Goal: Task Accomplishment & Management: Manage account settings

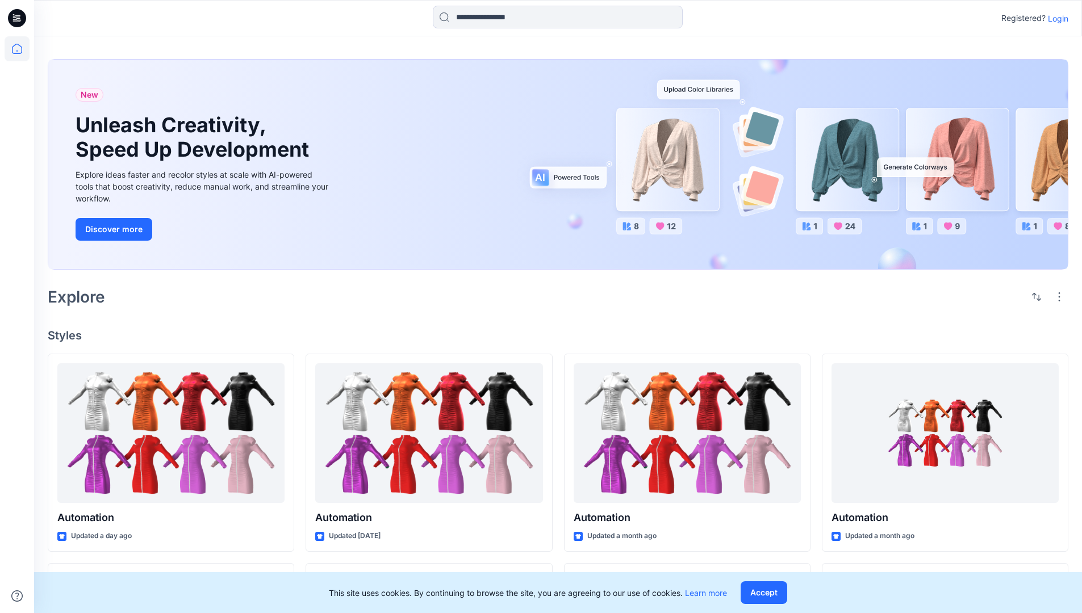
click at [1055, 18] on p "Login" at bounding box center [1058, 18] width 20 height 12
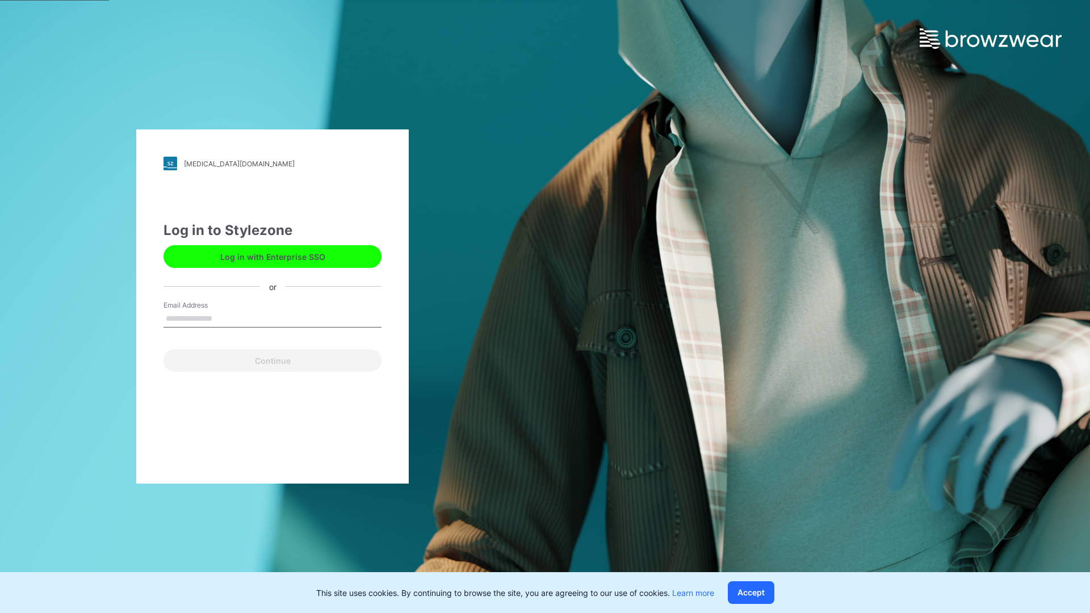
click at [224, 318] on input "Email Address" at bounding box center [273, 319] width 218 height 17
type input "**********"
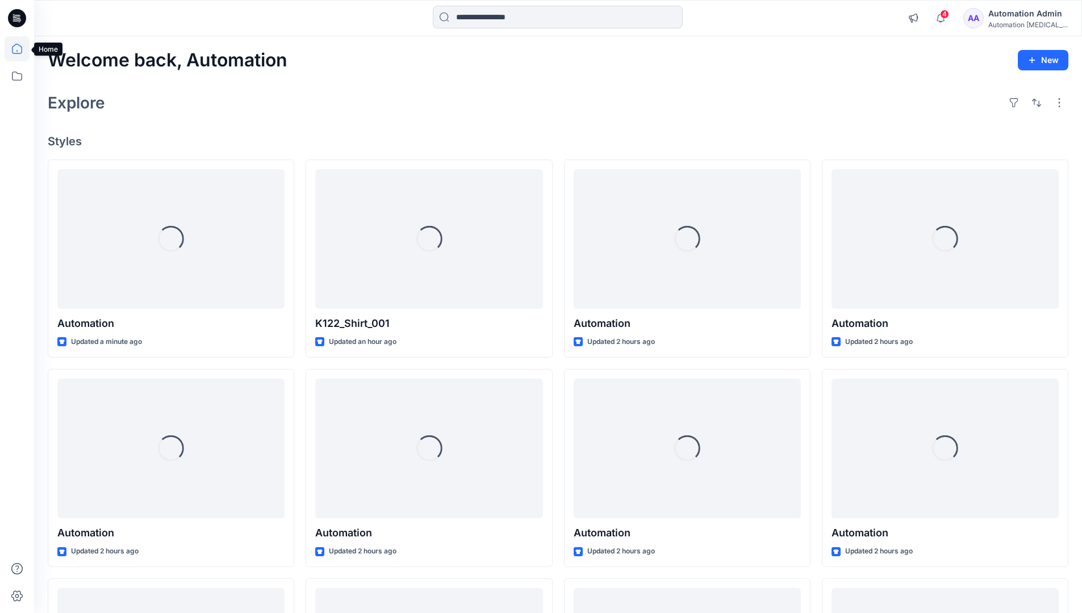
click at [22, 49] on icon at bounding box center [17, 49] width 10 height 10
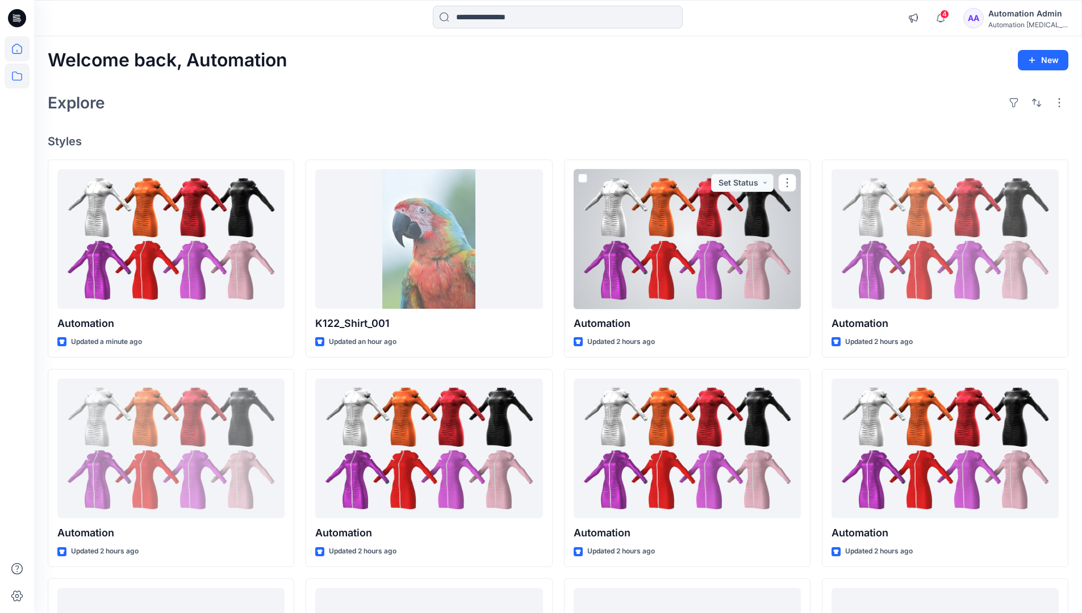
click at [18, 75] on icon at bounding box center [17, 76] width 25 height 25
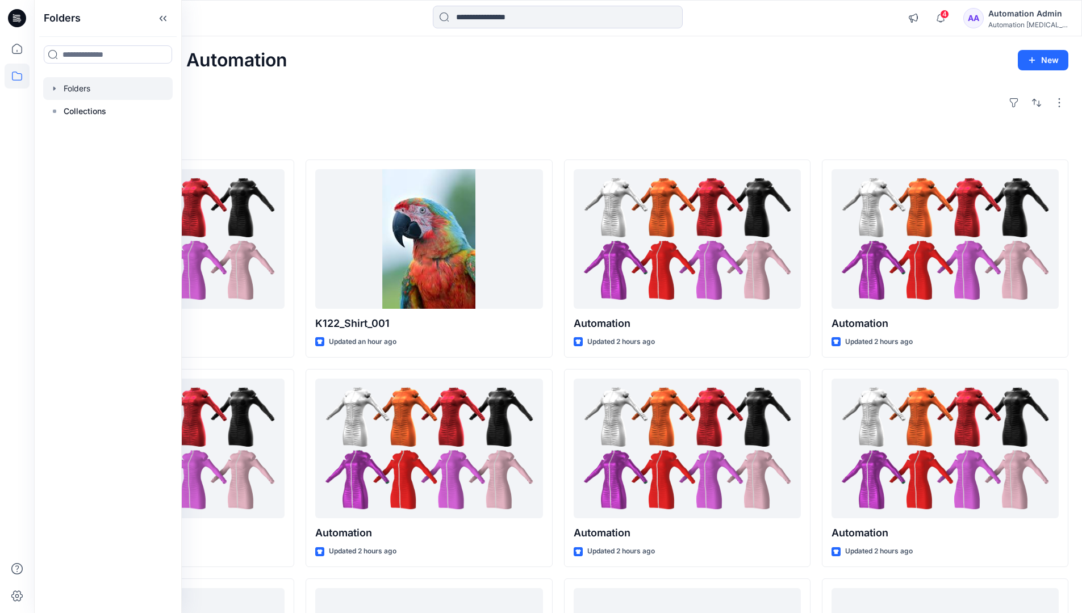
click at [76, 86] on div at bounding box center [107, 88] width 129 height 23
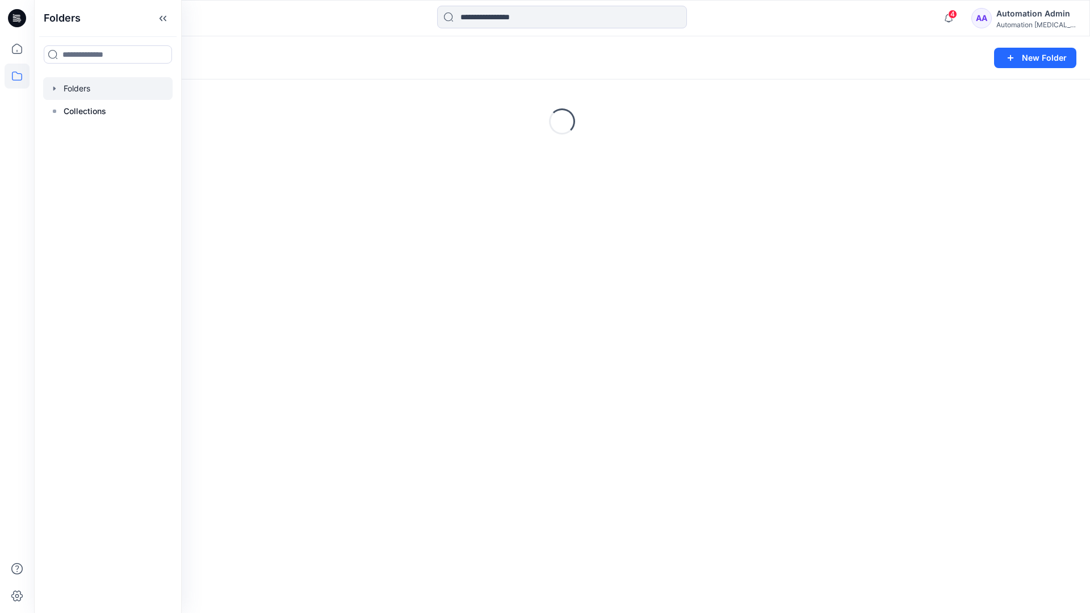
scroll to position [198, 0]
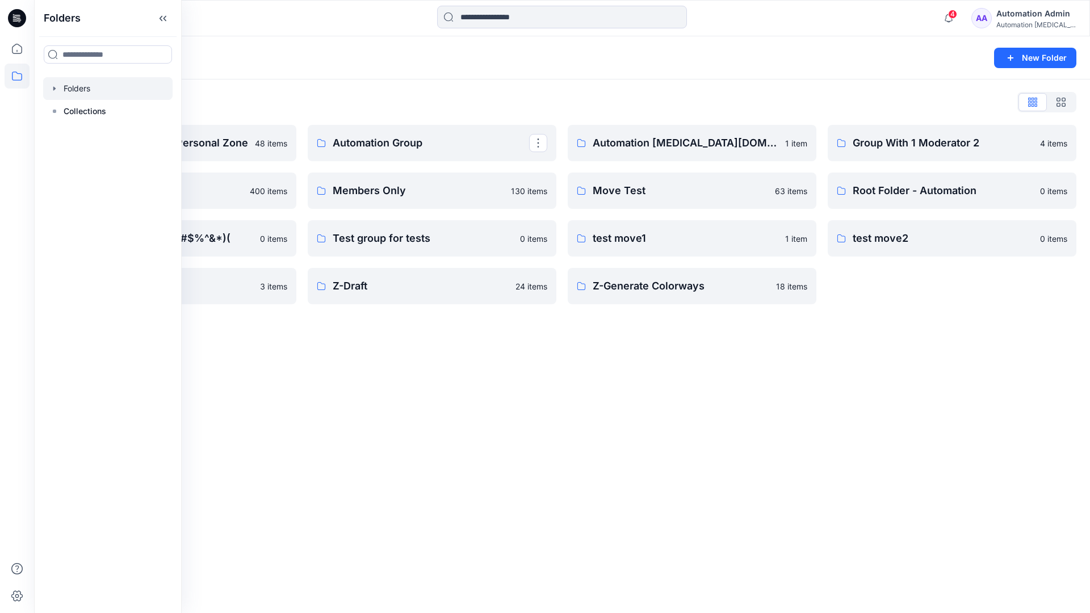
click at [413, 148] on p "Automation Group" at bounding box center [431, 143] width 196 height 16
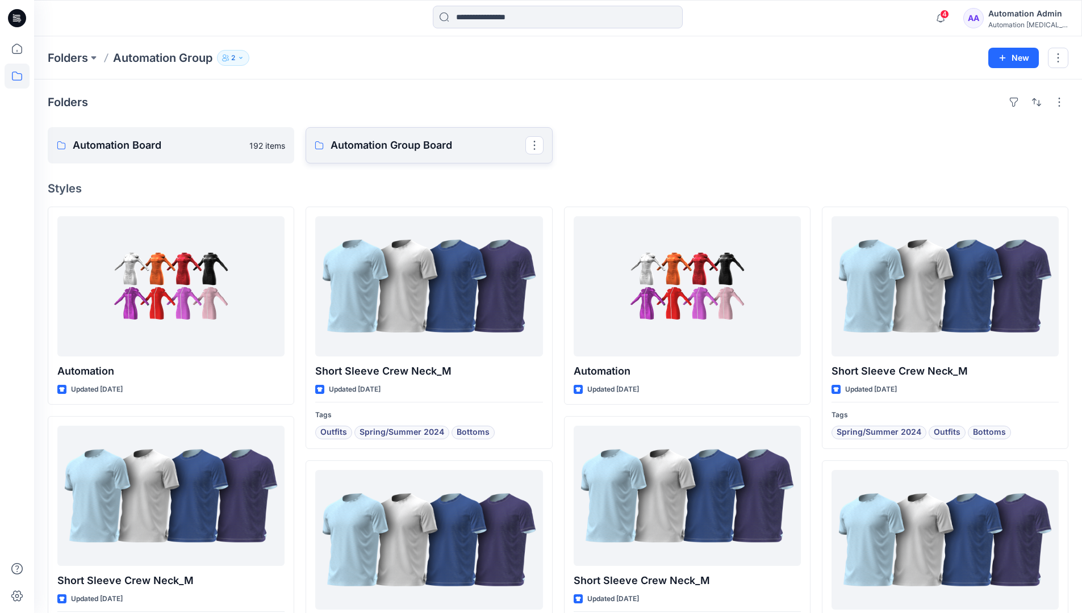
click at [384, 152] on p "Automation Group Board" at bounding box center [427, 145] width 194 height 16
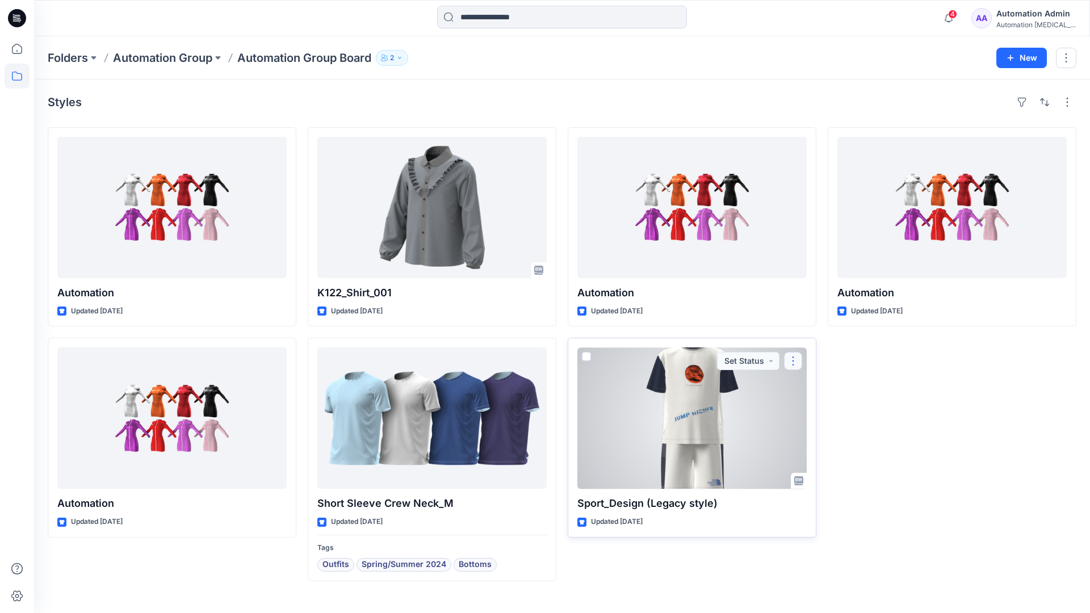
click at [792, 360] on button "button" at bounding box center [793, 361] width 18 height 18
click at [820, 470] on p "Move to" at bounding box center [822, 472] width 30 height 12
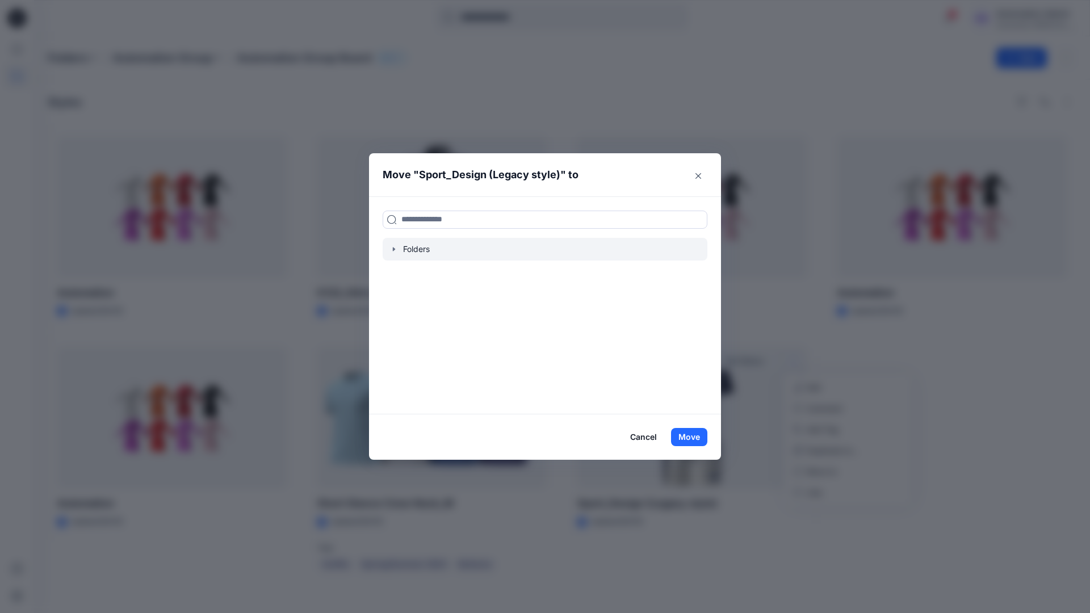
click at [392, 248] on icon "button" at bounding box center [393, 249] width 9 height 9
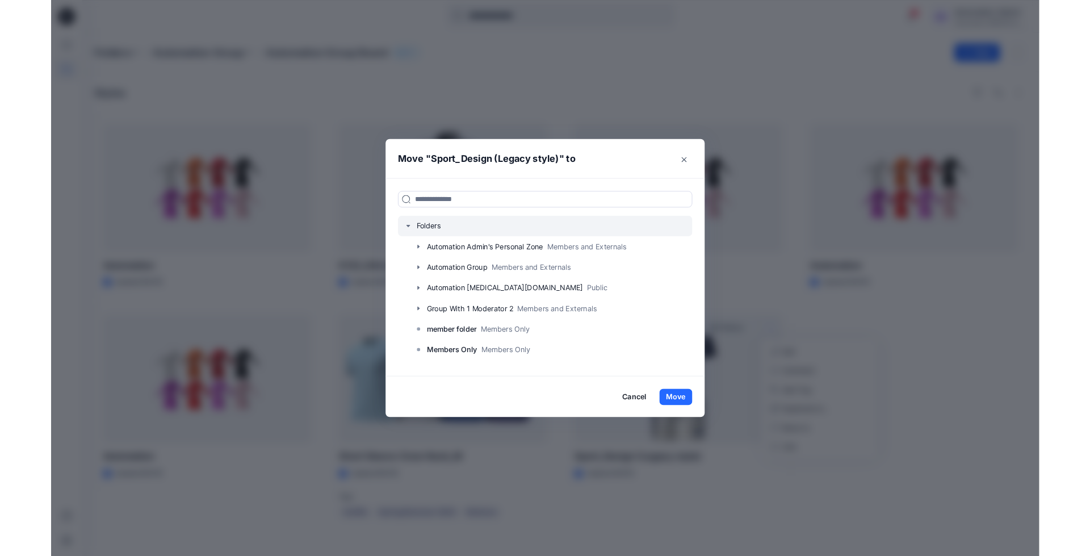
scroll to position [89, 0]
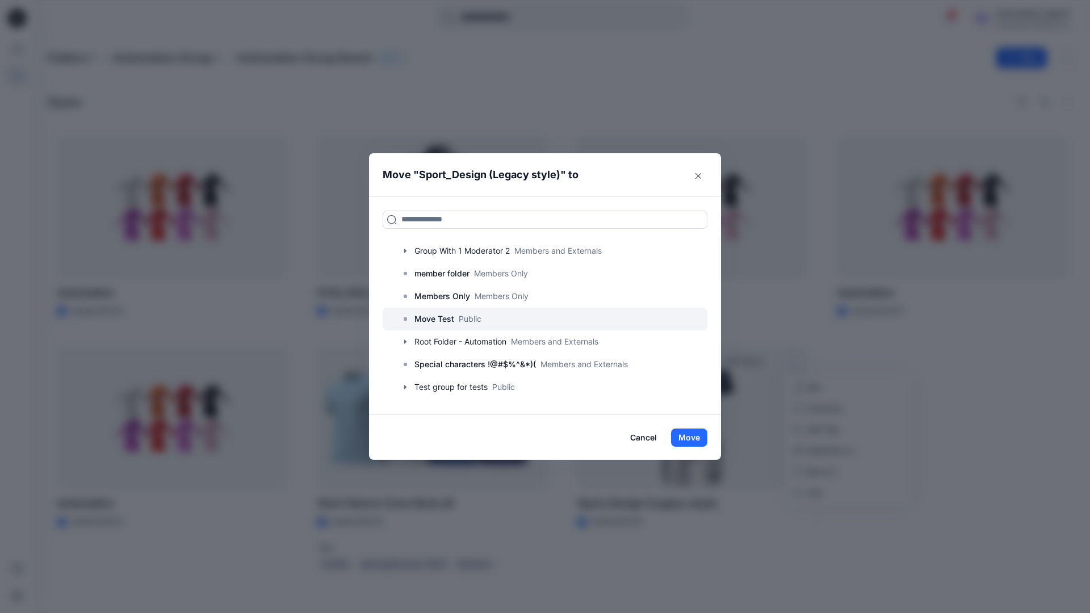
click at [437, 321] on p "Move Test" at bounding box center [434, 319] width 40 height 14
click at [692, 437] on button "Move" at bounding box center [689, 438] width 36 height 18
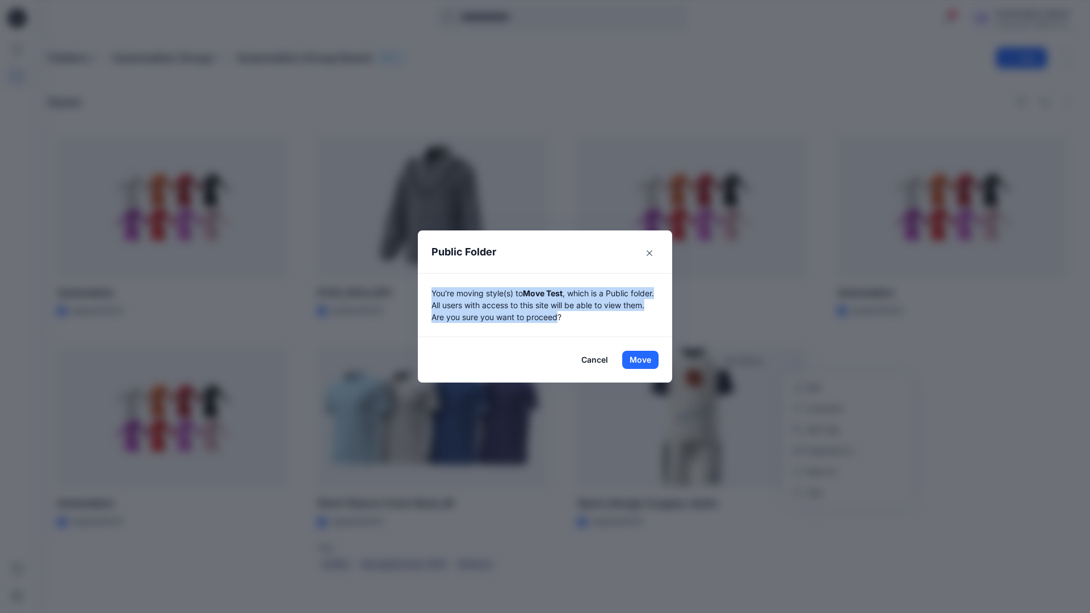
drag, startPoint x: 692, startPoint y: 437, endPoint x: 584, endPoint y: 317, distance: 161.2
click at [584, 317] on p "You're moving style(s) to Move Test , which is a Public folder. All users with …" at bounding box center [544, 305] width 227 height 36
click at [640, 360] on button "Move" at bounding box center [640, 360] width 36 height 18
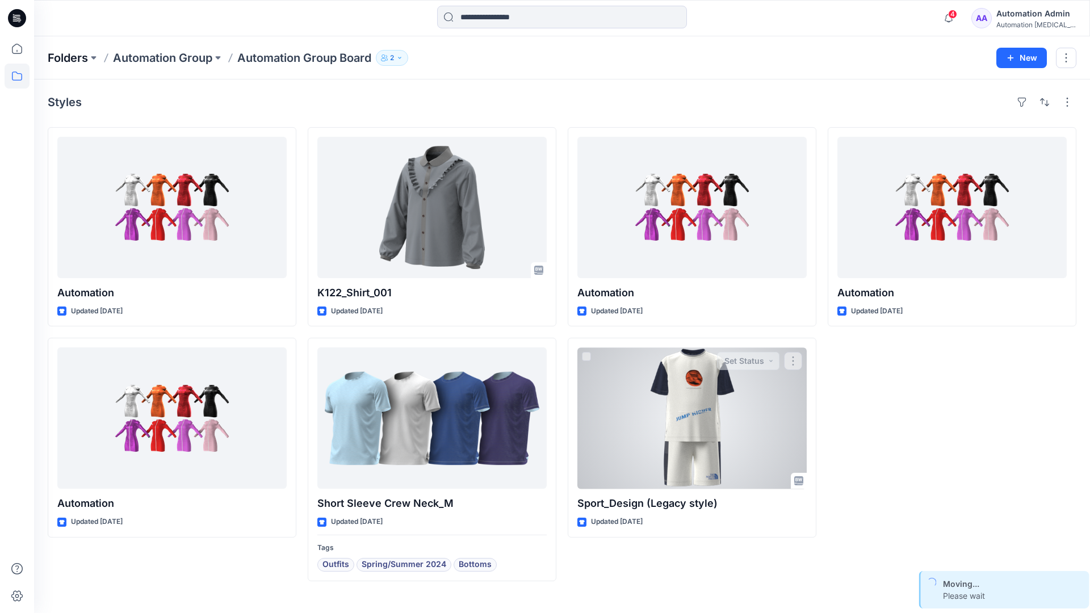
click at [66, 55] on p "Folders" at bounding box center [68, 58] width 40 height 16
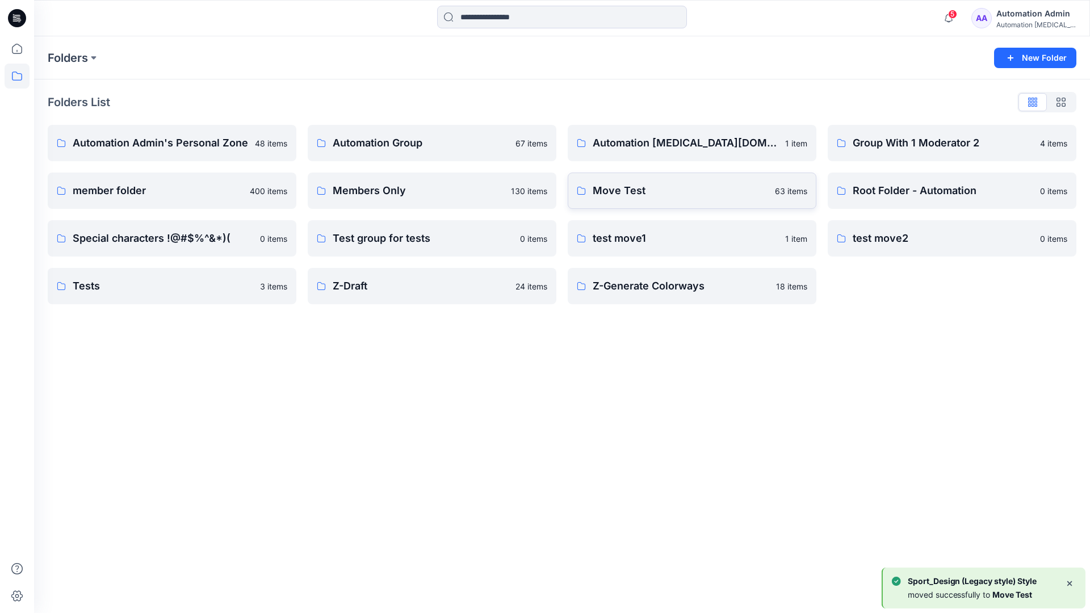
click at [656, 197] on p "Move Test" at bounding box center [680, 191] width 175 height 16
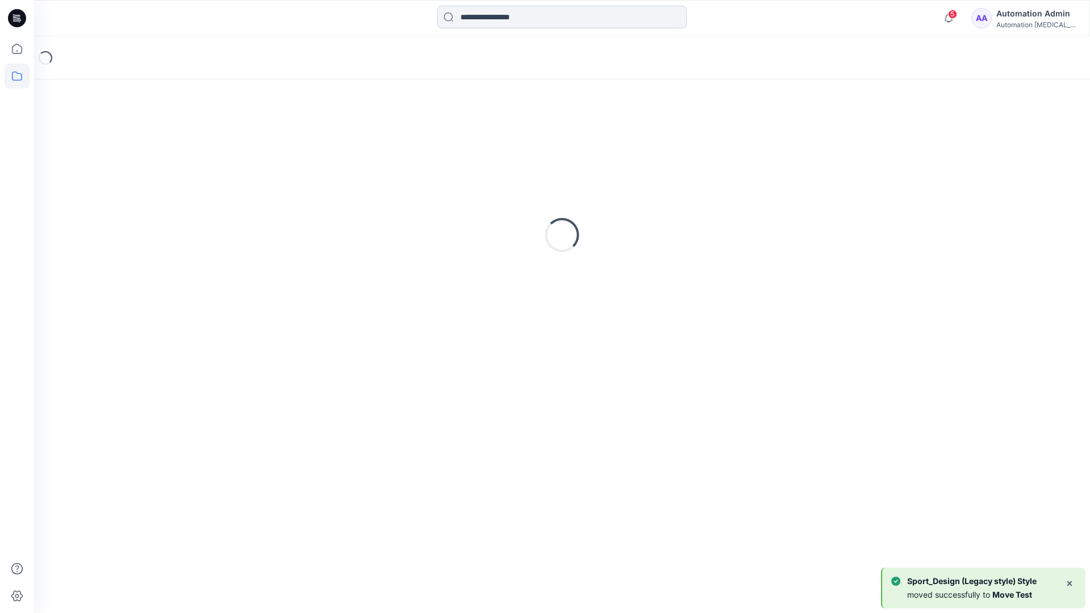
click at [512, 22] on input at bounding box center [562, 17] width 250 height 23
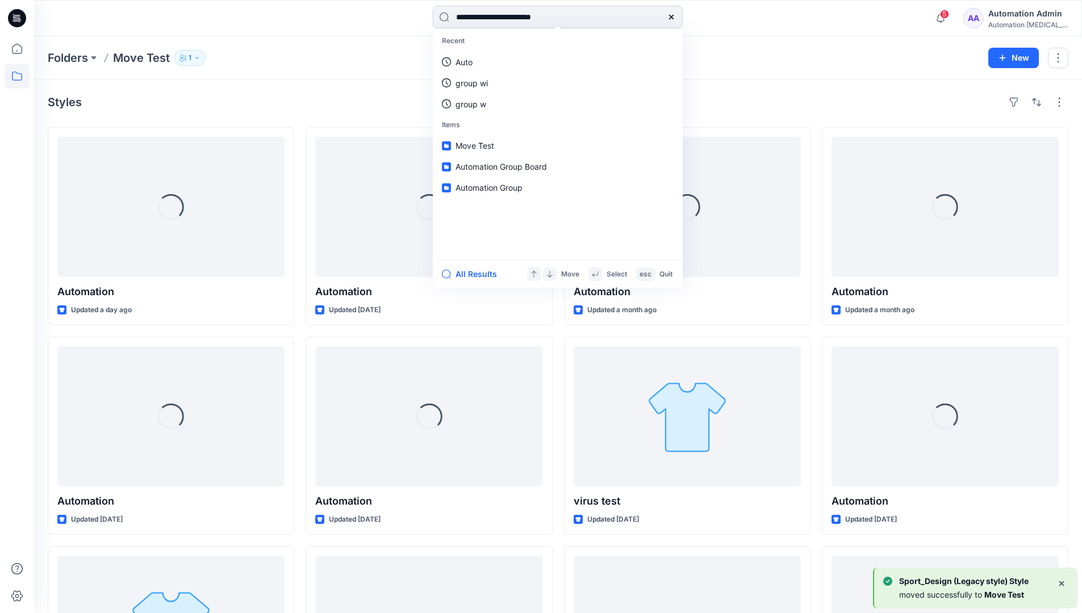
type input "**********"
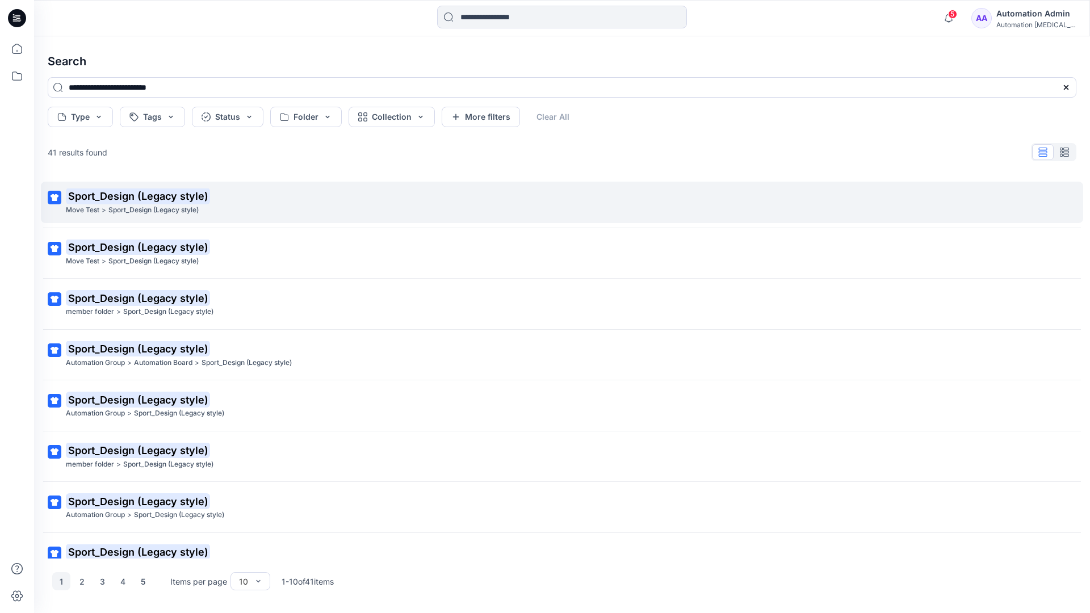
click at [86, 196] on mark "Sport_Design (Legacy style)" at bounding box center [138, 196] width 144 height 16
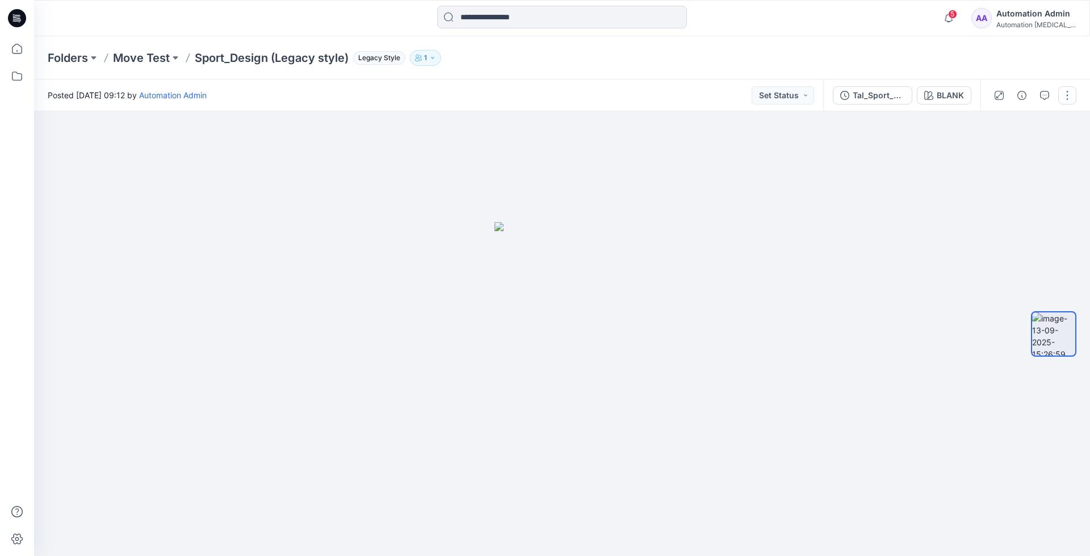
click at [1069, 97] on button "button" at bounding box center [1067, 95] width 18 height 18
click at [1016, 202] on p "Move to..." at bounding box center [1006, 206] width 37 height 12
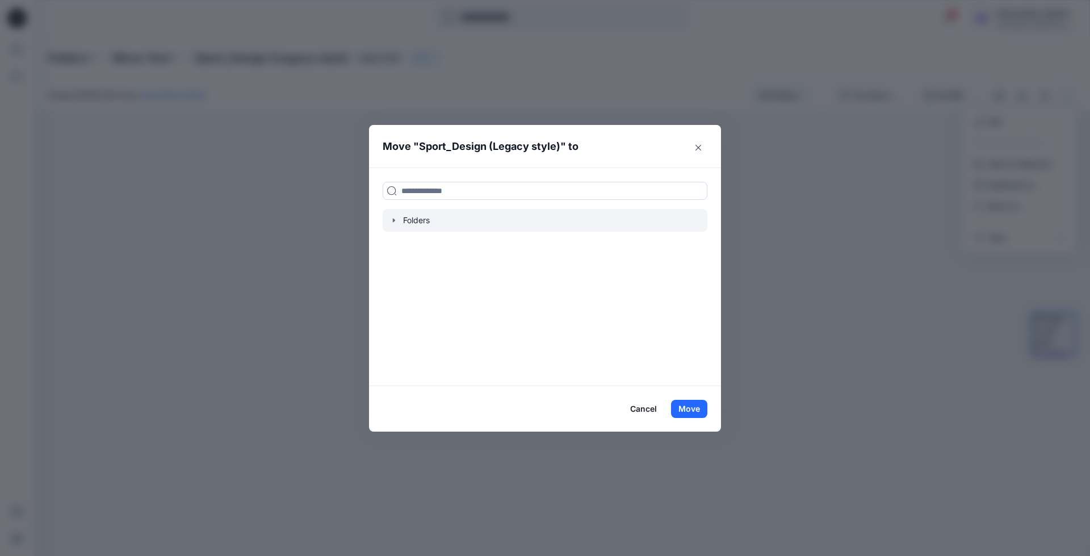
click at [393, 220] on icon "button" at bounding box center [394, 221] width 2 height 4
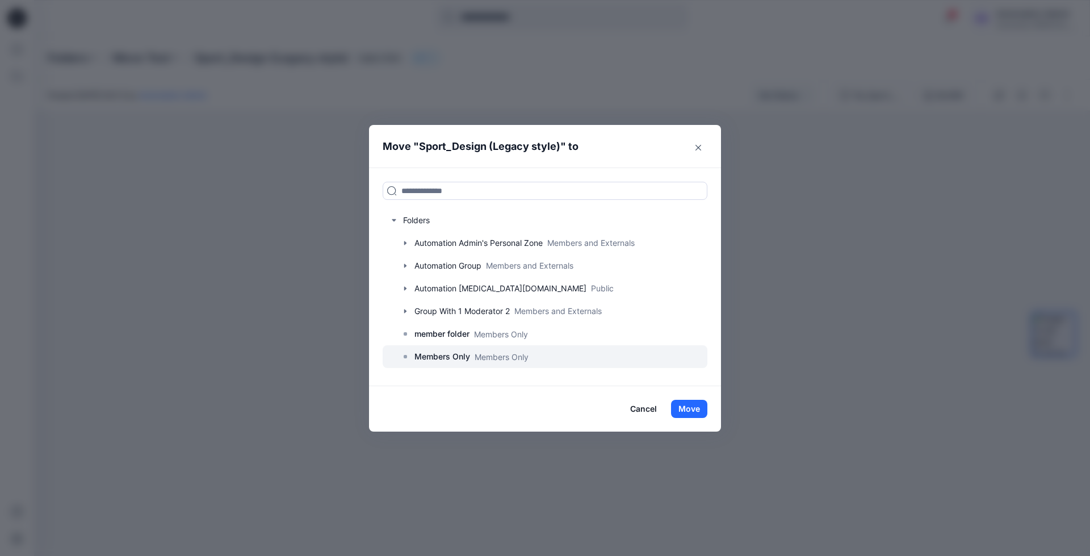
click at [446, 359] on p "Members Only" at bounding box center [442, 357] width 56 height 14
click at [701, 407] on button "Move" at bounding box center [689, 409] width 36 height 18
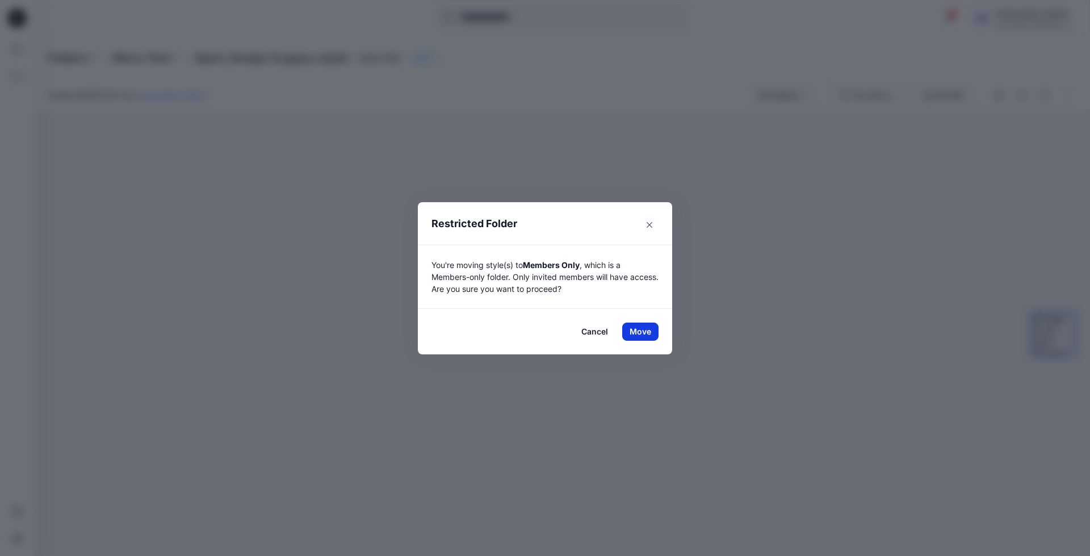
click at [635, 329] on button "Move" at bounding box center [640, 331] width 36 height 18
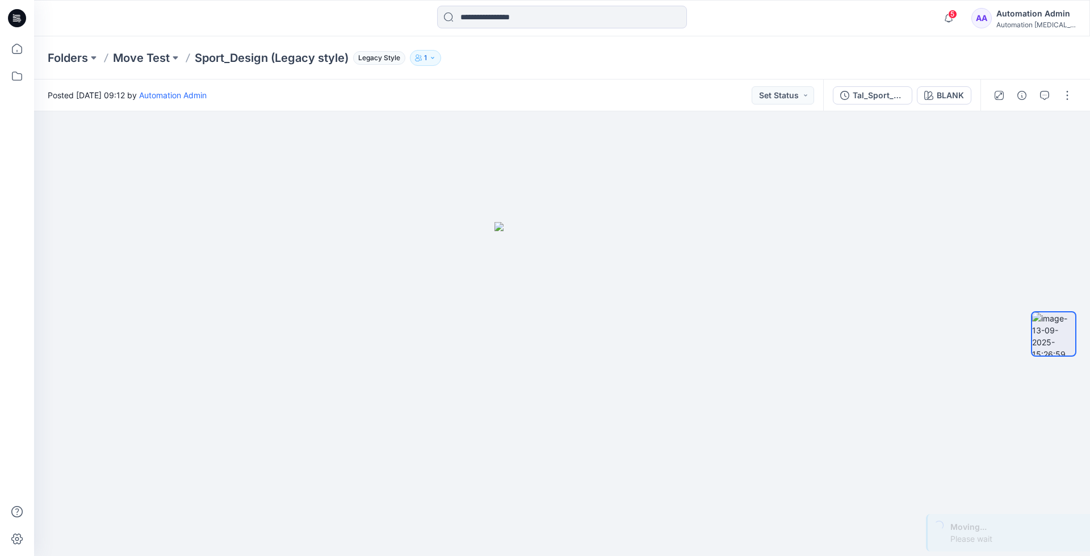
scroll to position [36, 0]
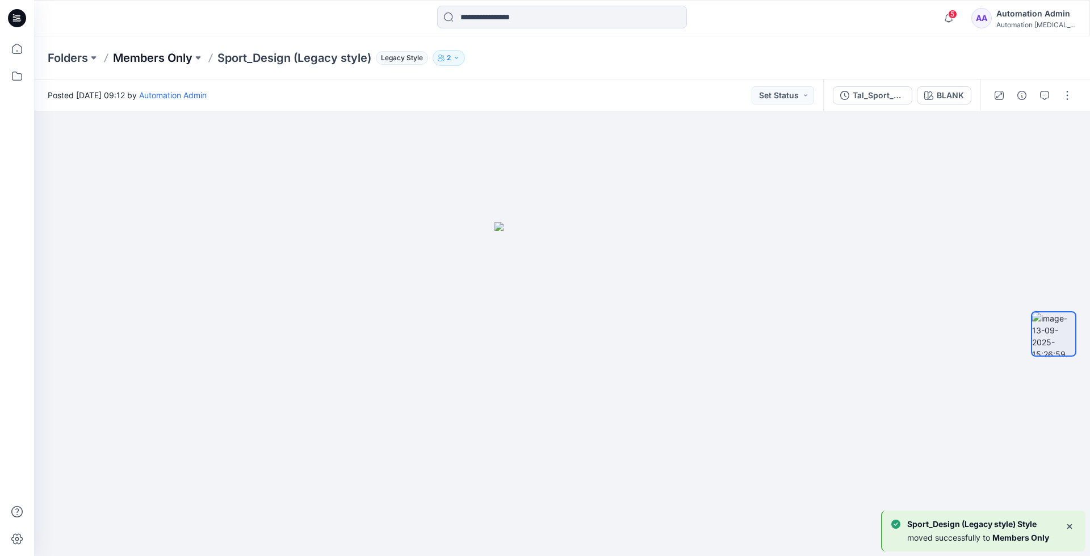
click at [157, 55] on p "Members Only" at bounding box center [152, 58] width 79 height 16
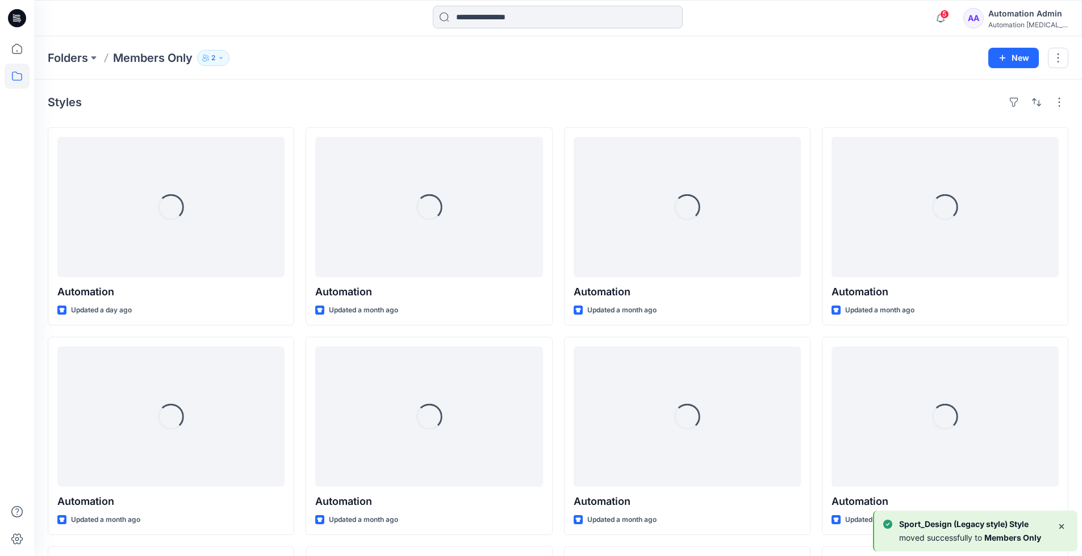
click at [519, 21] on input at bounding box center [558, 17] width 250 height 23
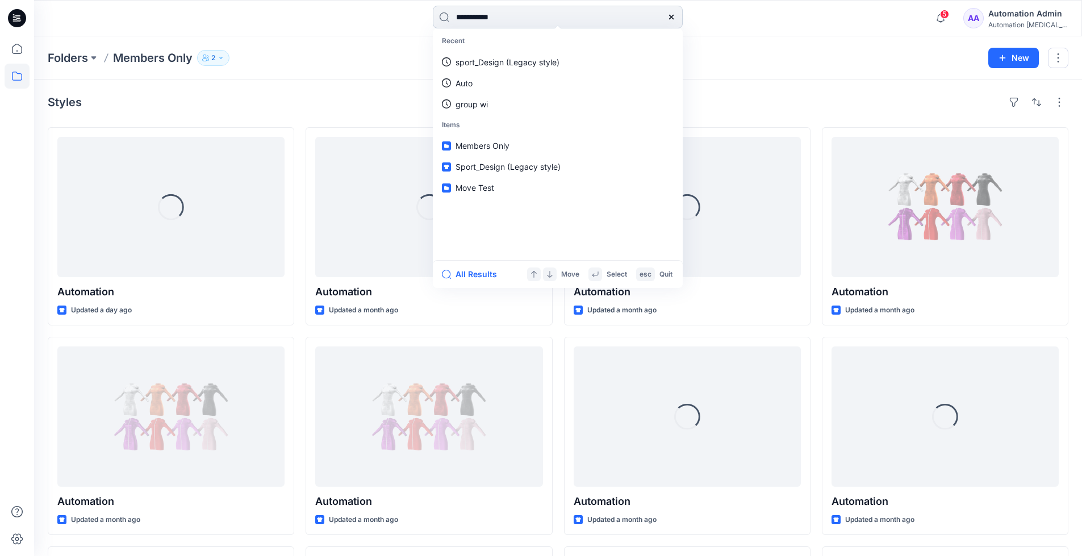
type input "**********"
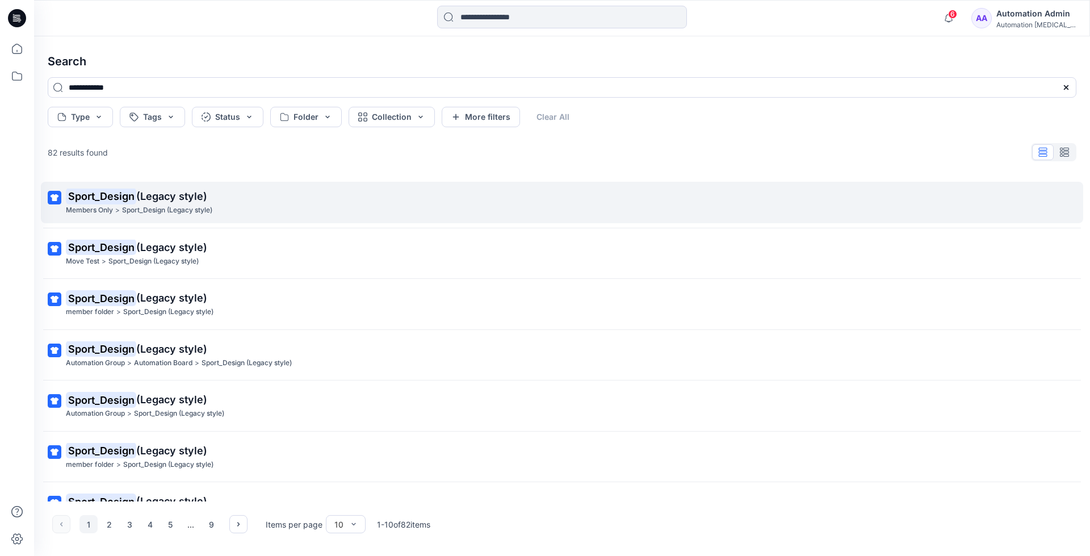
click at [125, 196] on mark "Sport_Design" at bounding box center [101, 196] width 70 height 16
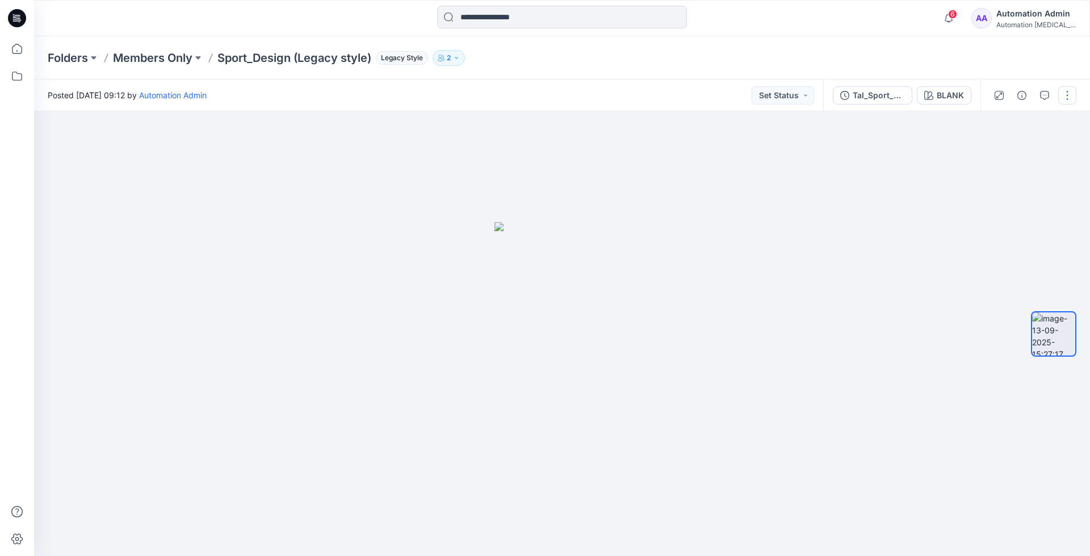
click at [1063, 91] on button "button" at bounding box center [1067, 95] width 18 height 18
click at [1000, 204] on p "Move to..." at bounding box center [1006, 206] width 37 height 12
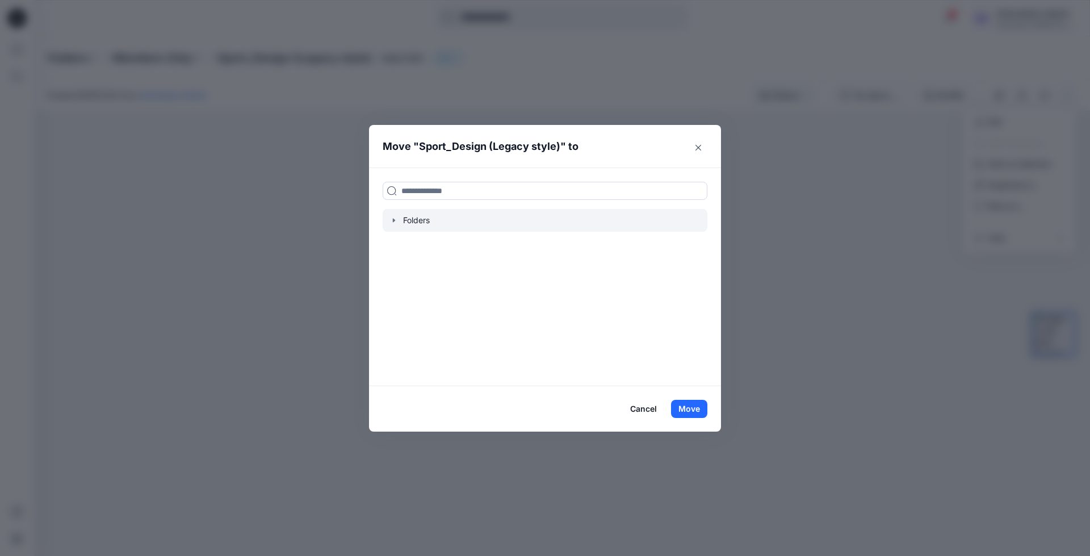
click at [396, 221] on icon "button" at bounding box center [393, 220] width 9 height 9
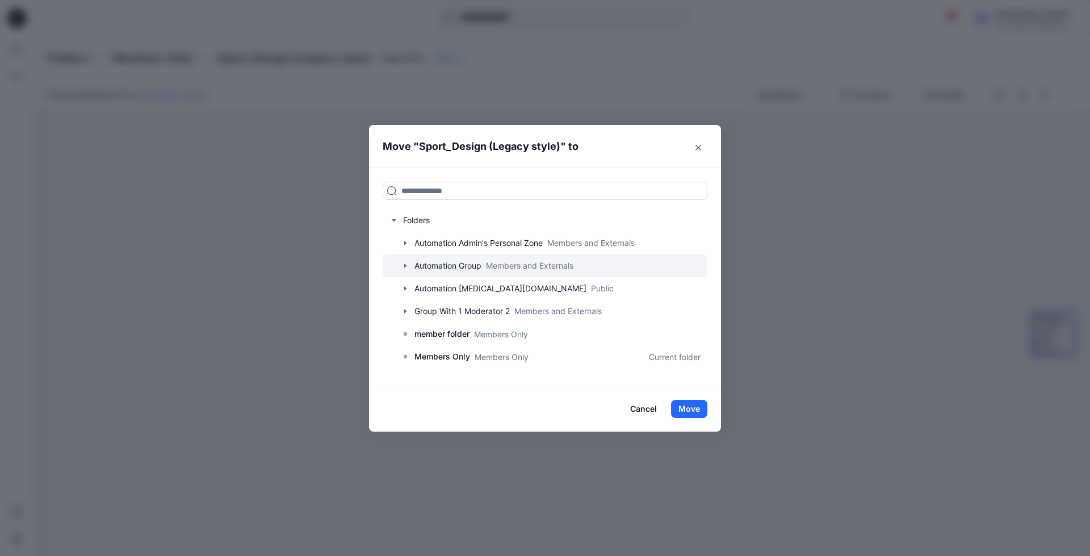
click at [434, 264] on div at bounding box center [545, 265] width 325 height 23
click at [407, 265] on icon "button" at bounding box center [405, 265] width 9 height 9
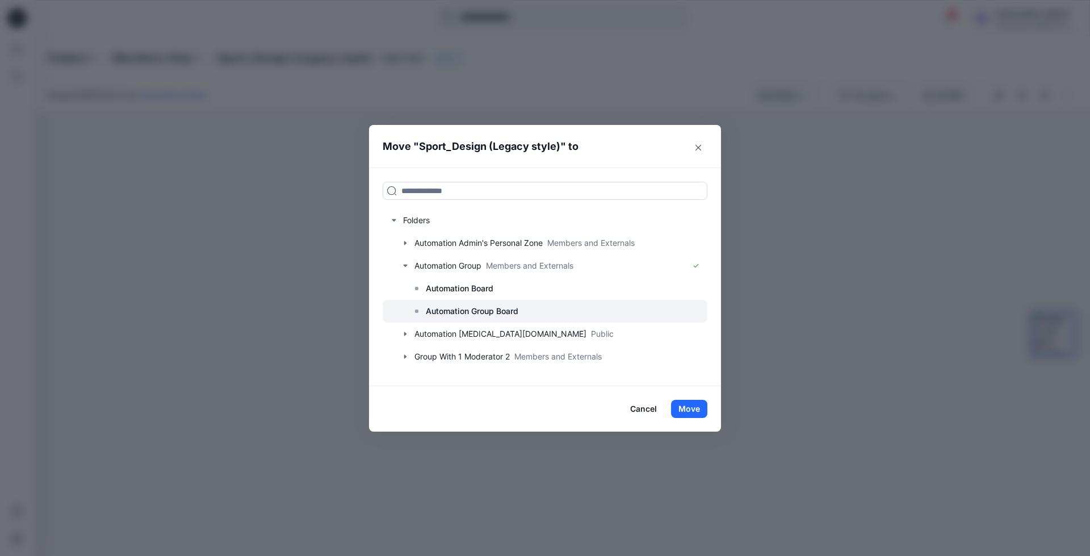
click at [463, 307] on p "Automation Group Board" at bounding box center [472, 311] width 93 height 14
click at [693, 410] on button "Move" at bounding box center [689, 409] width 36 height 18
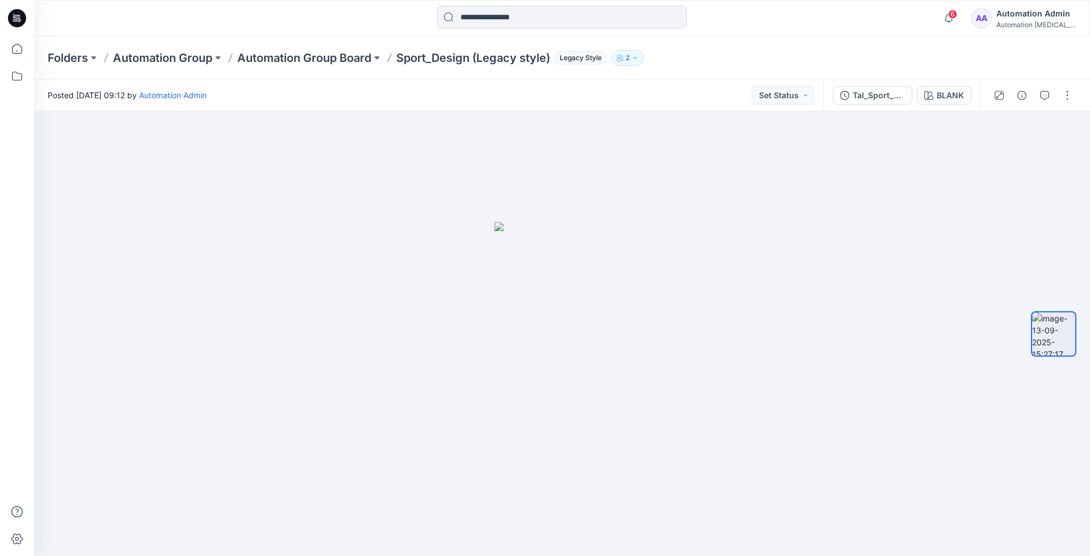
click at [1030, 18] on div "Automation Admin" at bounding box center [1035, 14] width 79 height 14
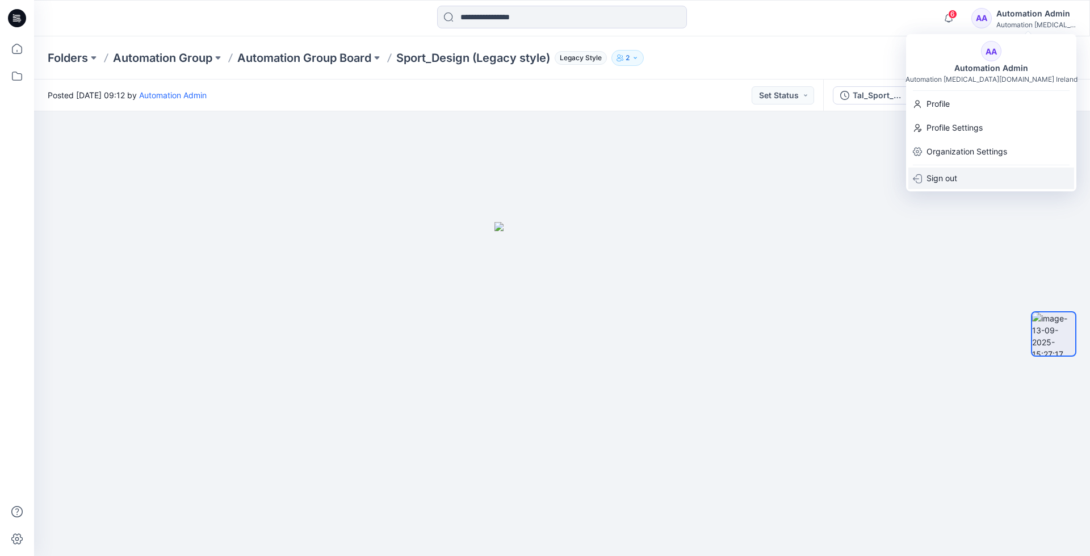
click at [938, 181] on p "Sign out" at bounding box center [942, 178] width 31 height 22
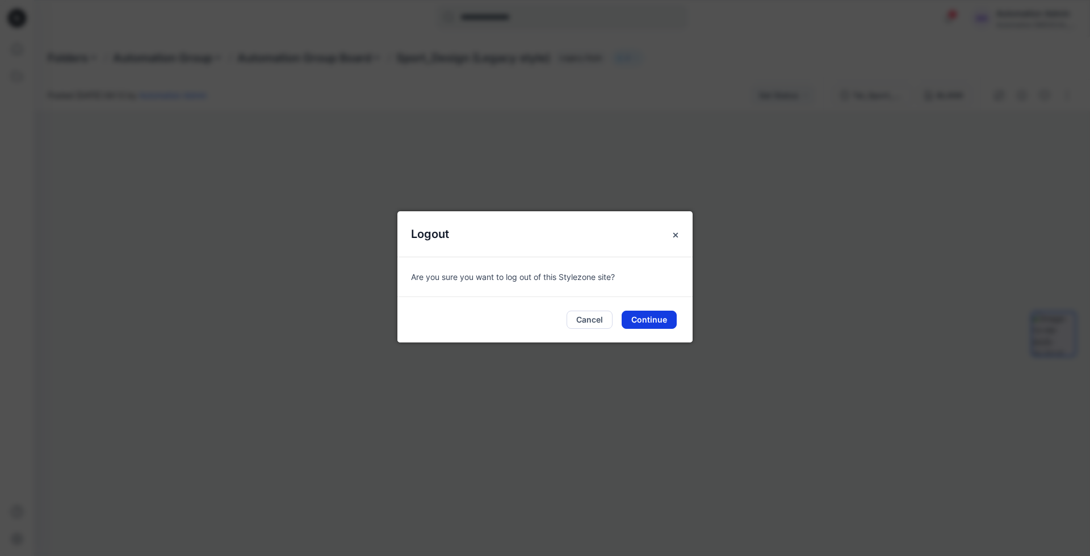
click at [657, 317] on button "Continue" at bounding box center [649, 320] width 55 height 18
